Goal: Find specific page/section: Find specific page/section

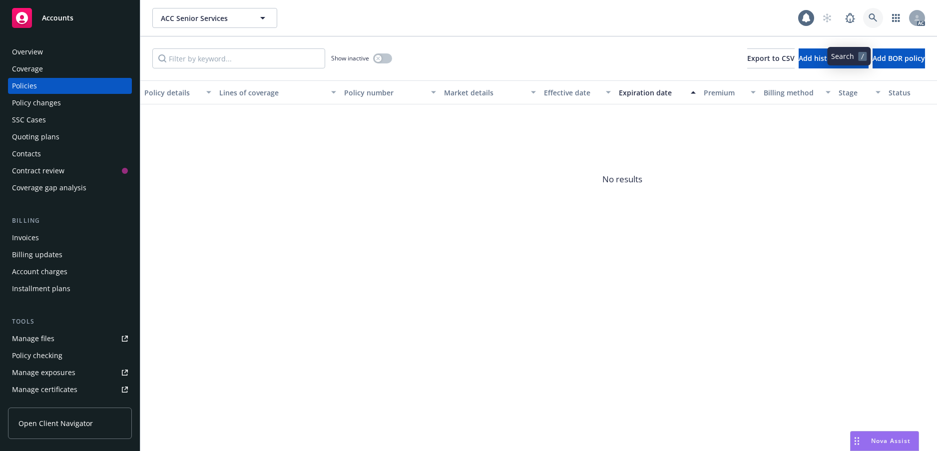
click at [868, 22] on icon at bounding box center [872, 17] width 9 height 9
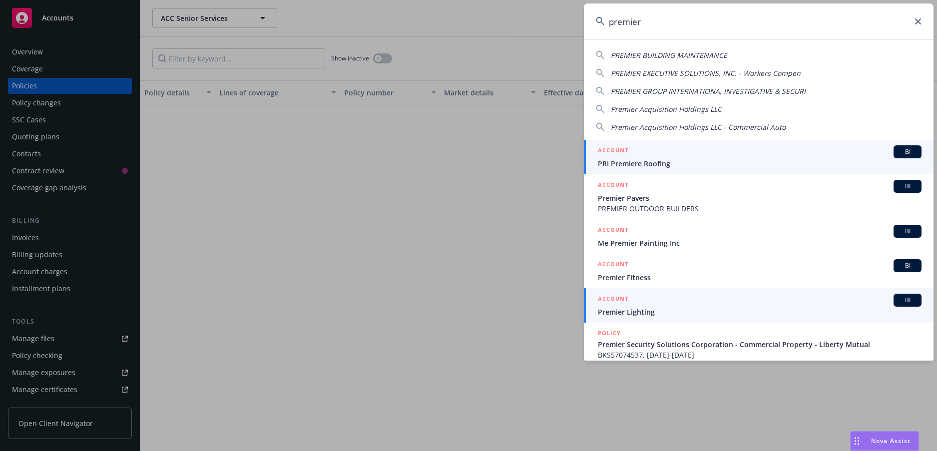
type input "premier"
click at [645, 311] on span "Premier Lighting" at bounding box center [759, 312] width 323 height 10
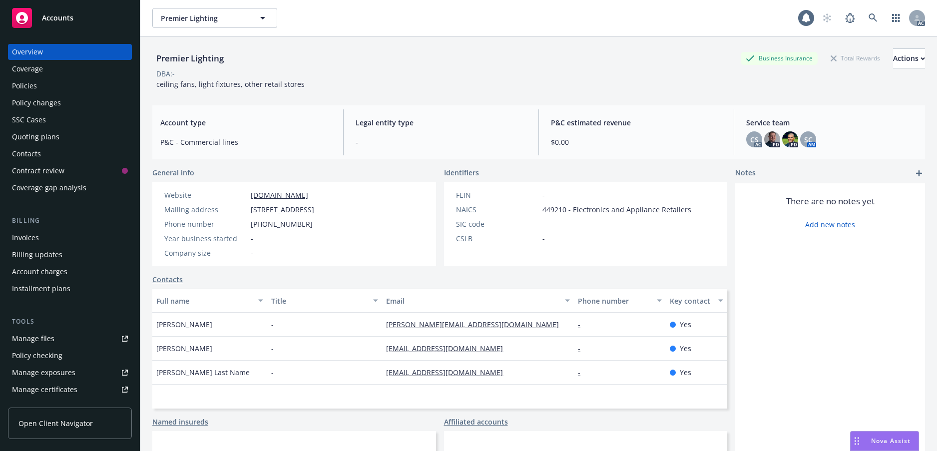
click at [42, 94] on div "Policies" at bounding box center [70, 86] width 116 height 16
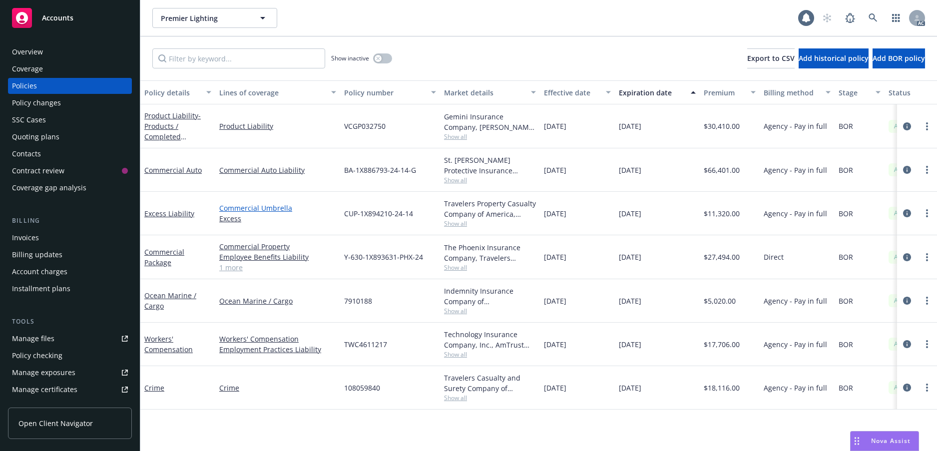
scroll to position [63, 0]
click at [157, 392] on link "Crime" at bounding box center [154, 387] width 20 height 9
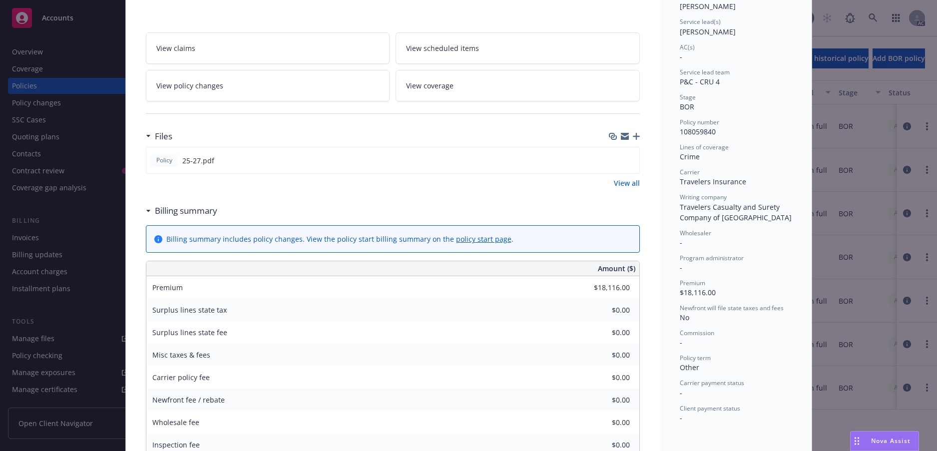
scroll to position [200, 0]
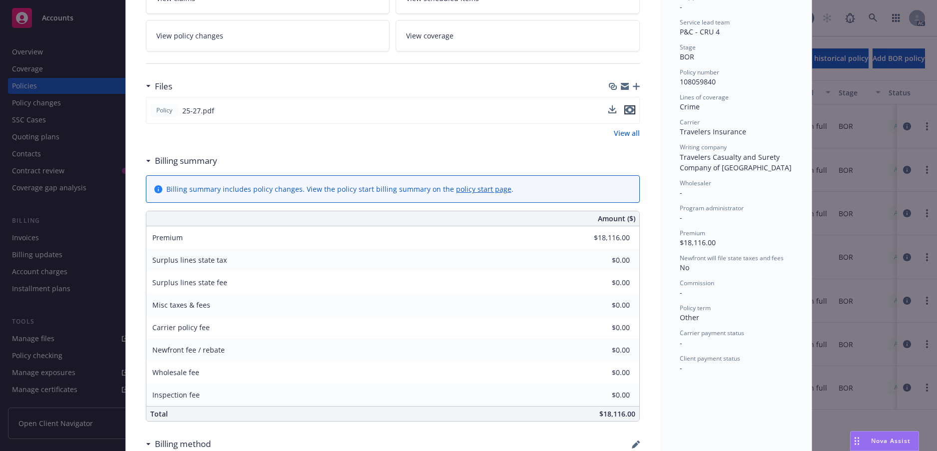
click at [628, 113] on icon "preview file" at bounding box center [629, 109] width 9 height 7
